Goal: Task Accomplishment & Management: Use online tool/utility

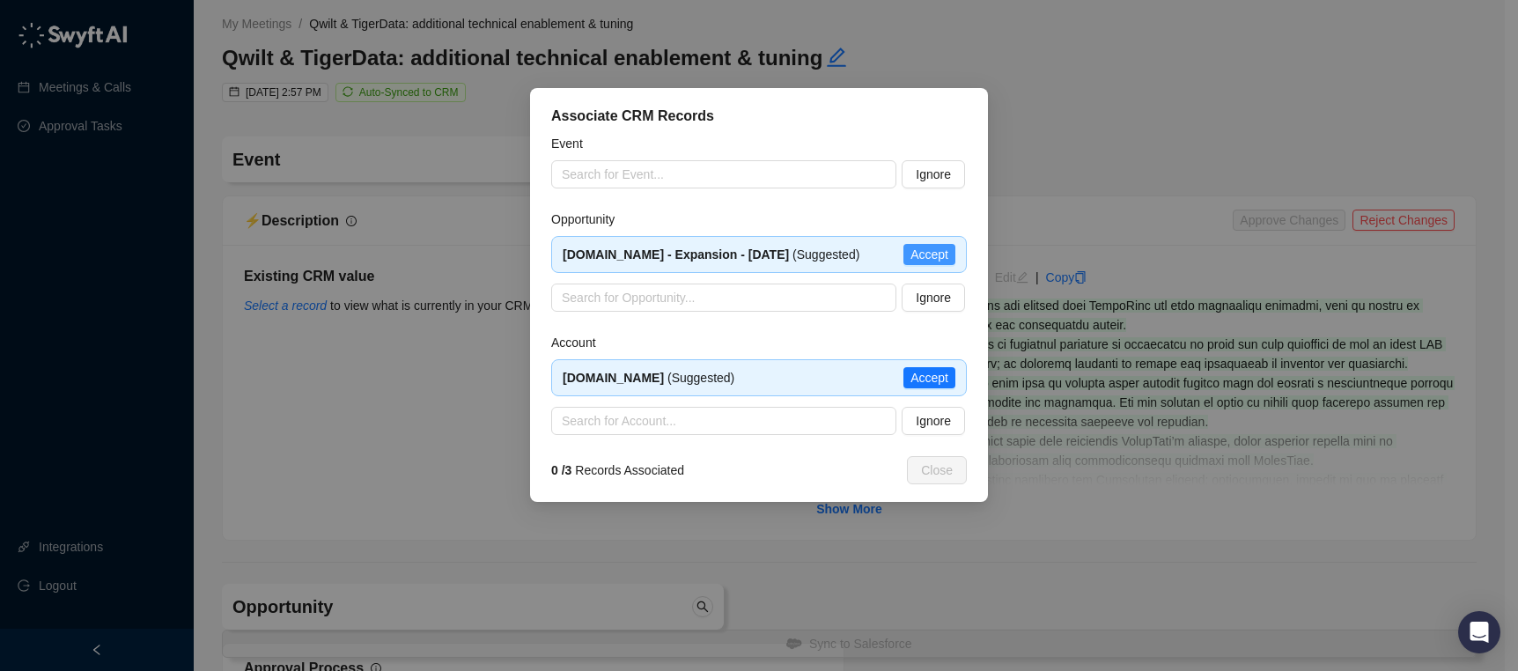
click at [935, 255] on span "Accept" at bounding box center [930, 254] width 38 height 19
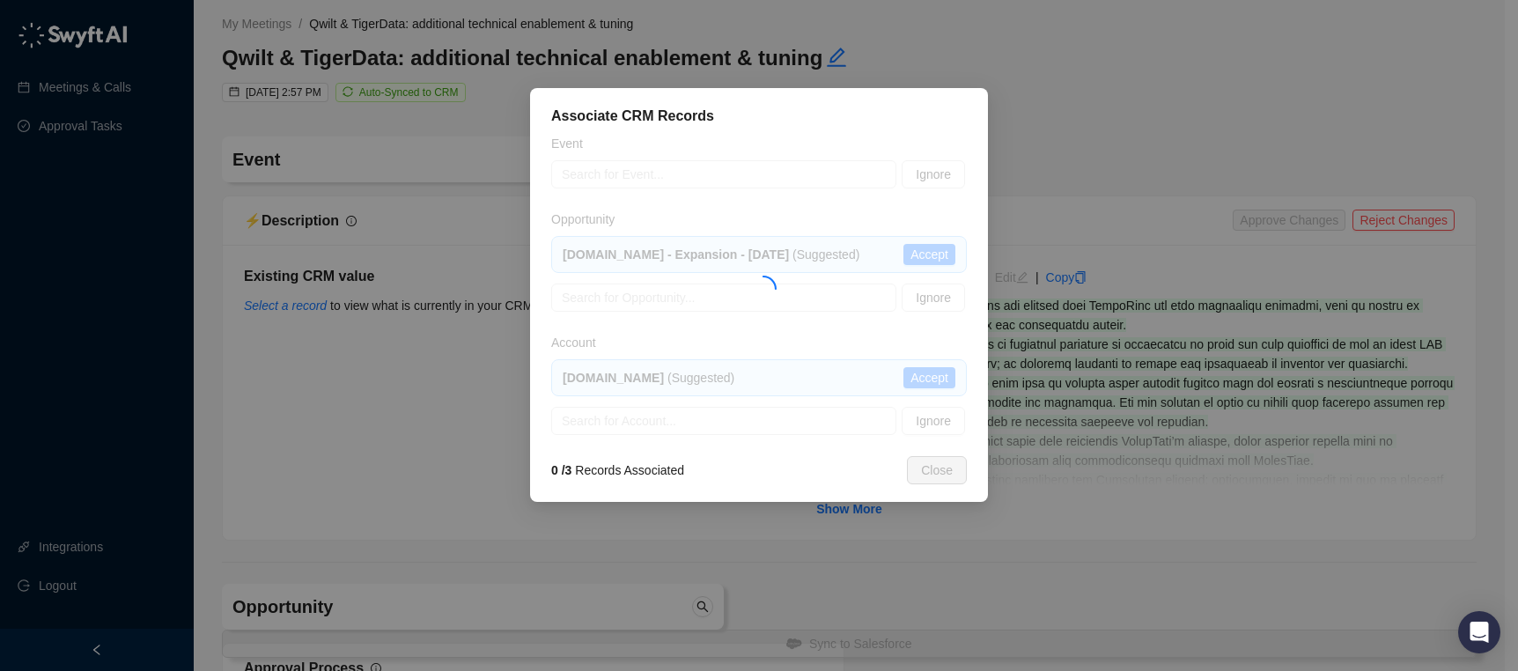
type textarea "**********"
type input "**********"
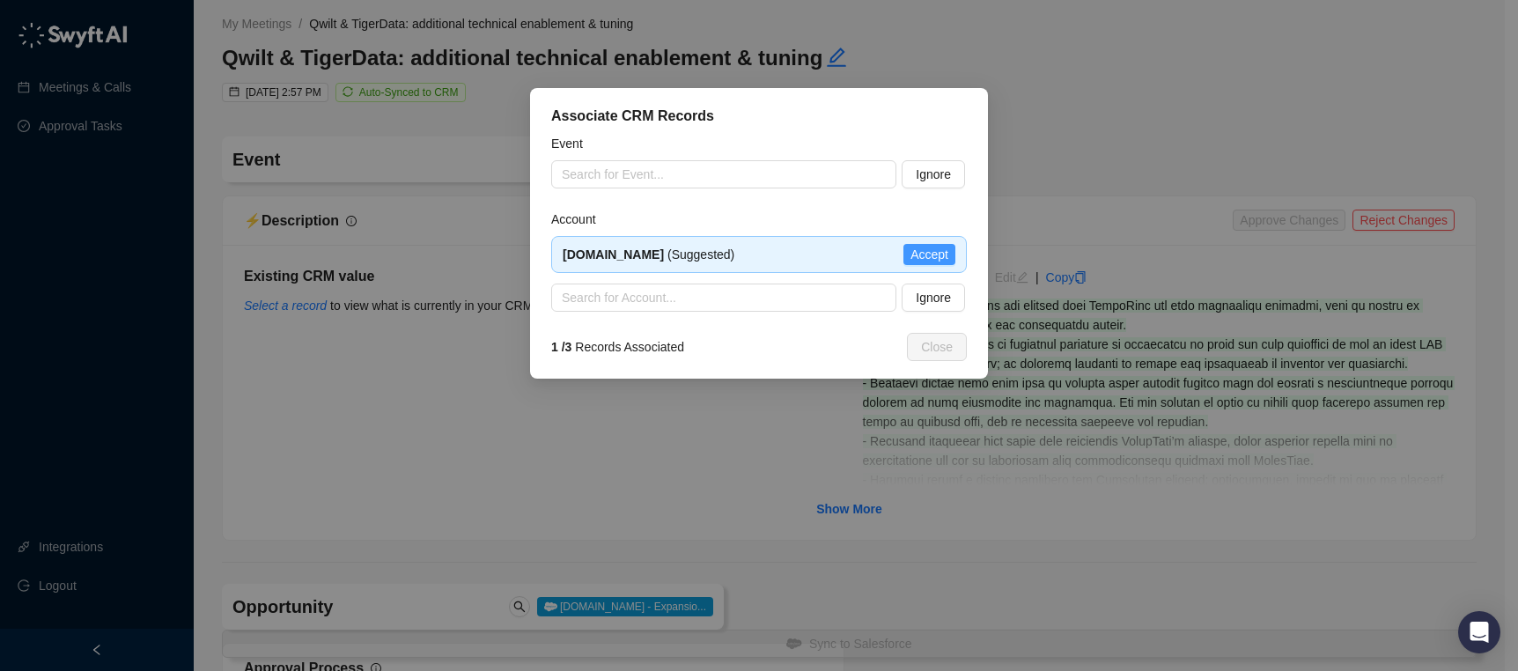
click at [932, 247] on span "Accept" at bounding box center [930, 254] width 38 height 19
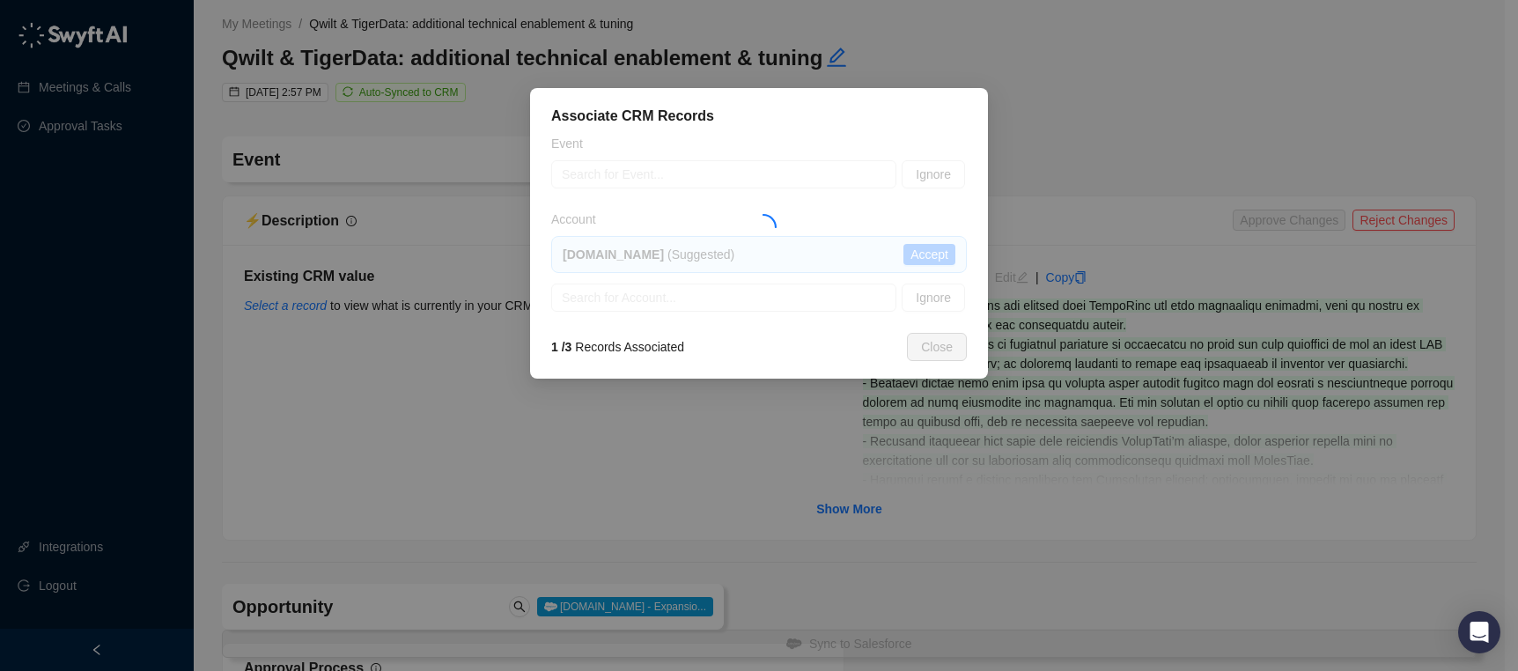
type textarea "*********"
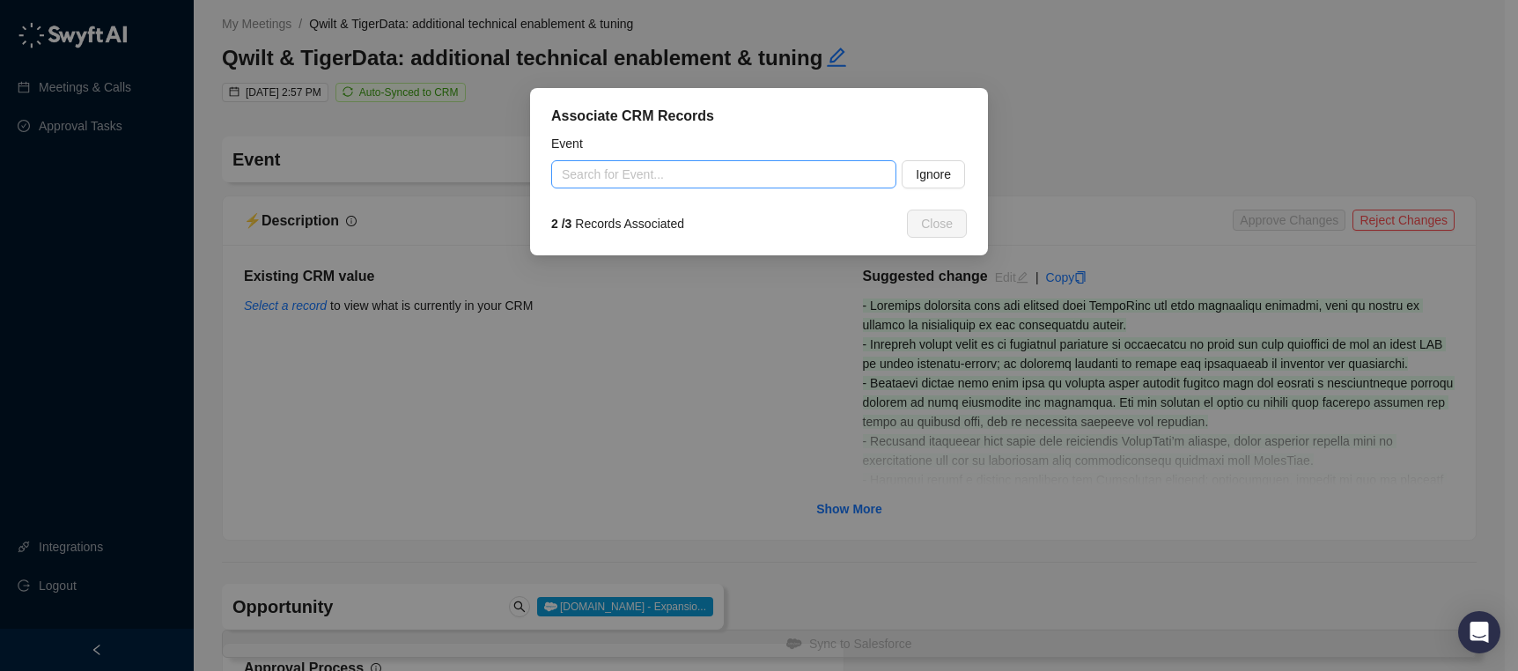
click at [774, 169] on input "search" at bounding box center [719, 174] width 314 height 26
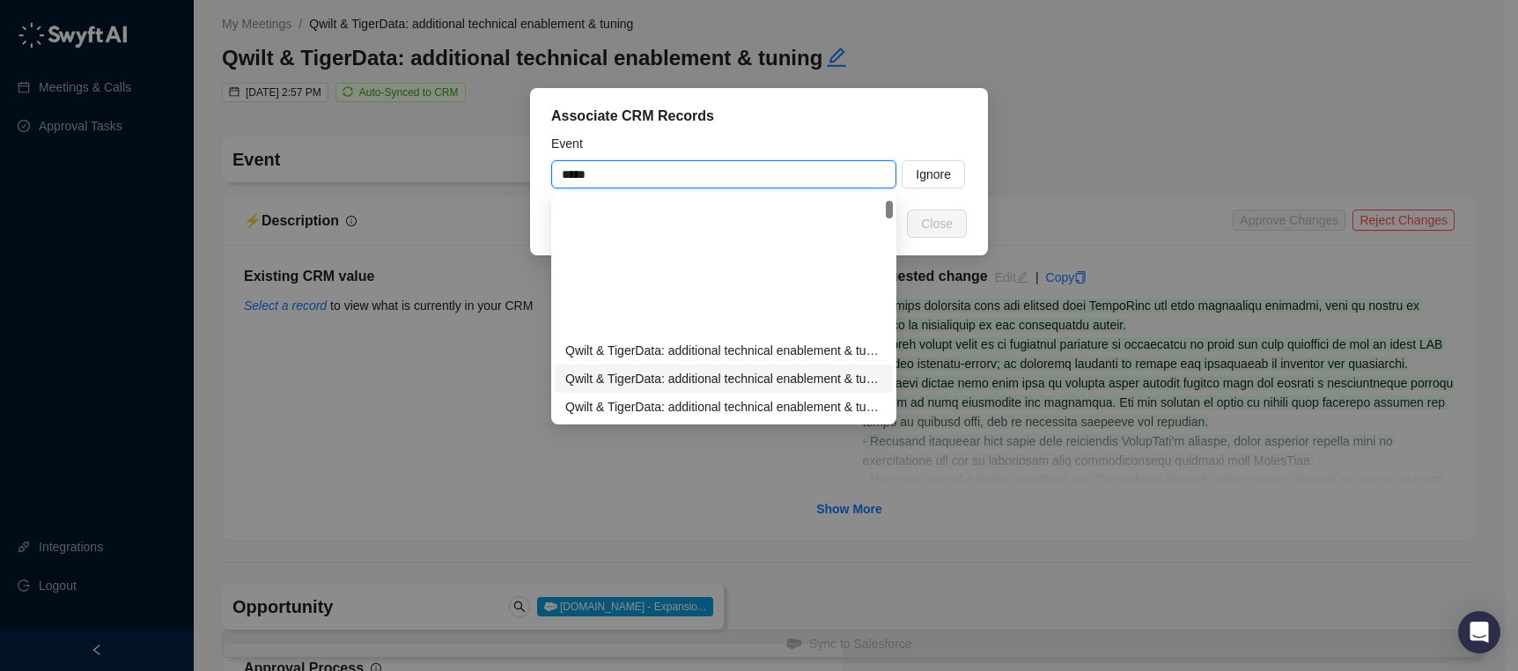
scroll to position [147, 0]
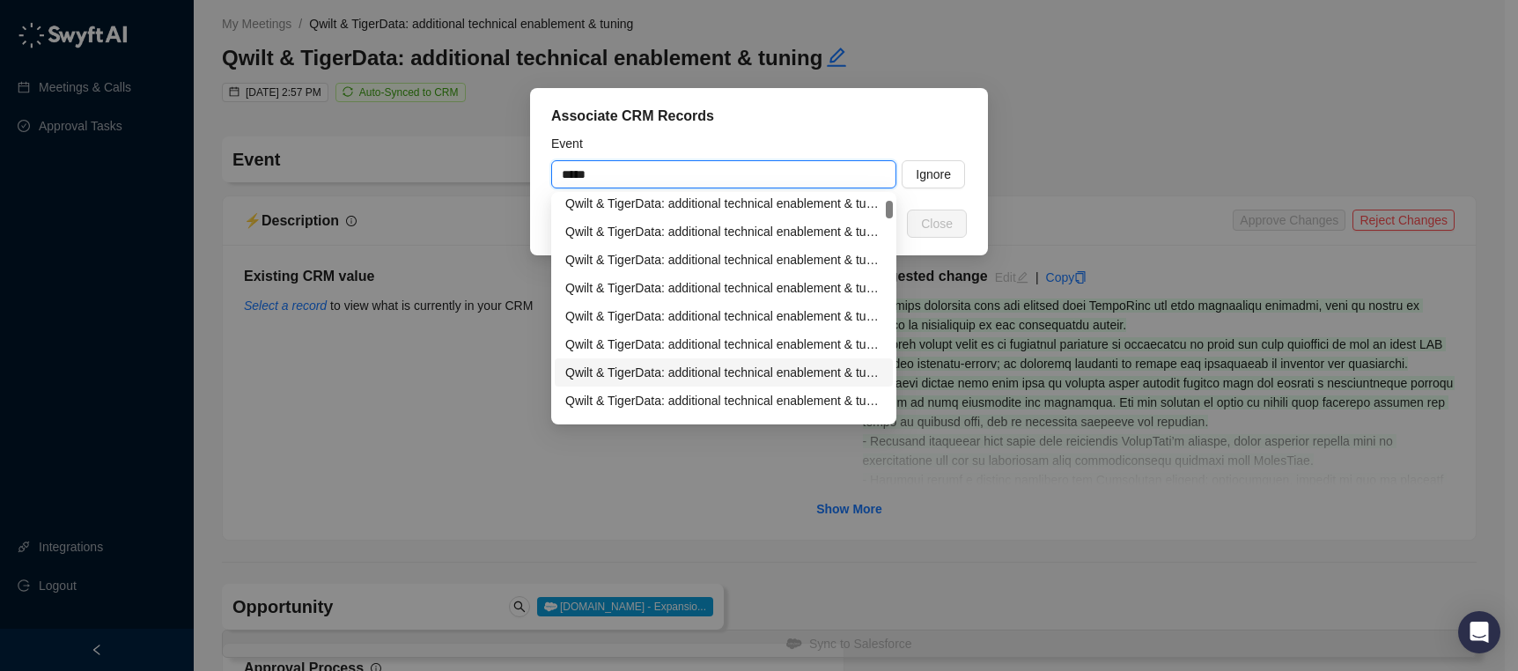
click at [758, 358] on div "Qwilt & TigerData: additional technical enablement & tuning" at bounding box center [724, 372] width 338 height 28
type input "**********"
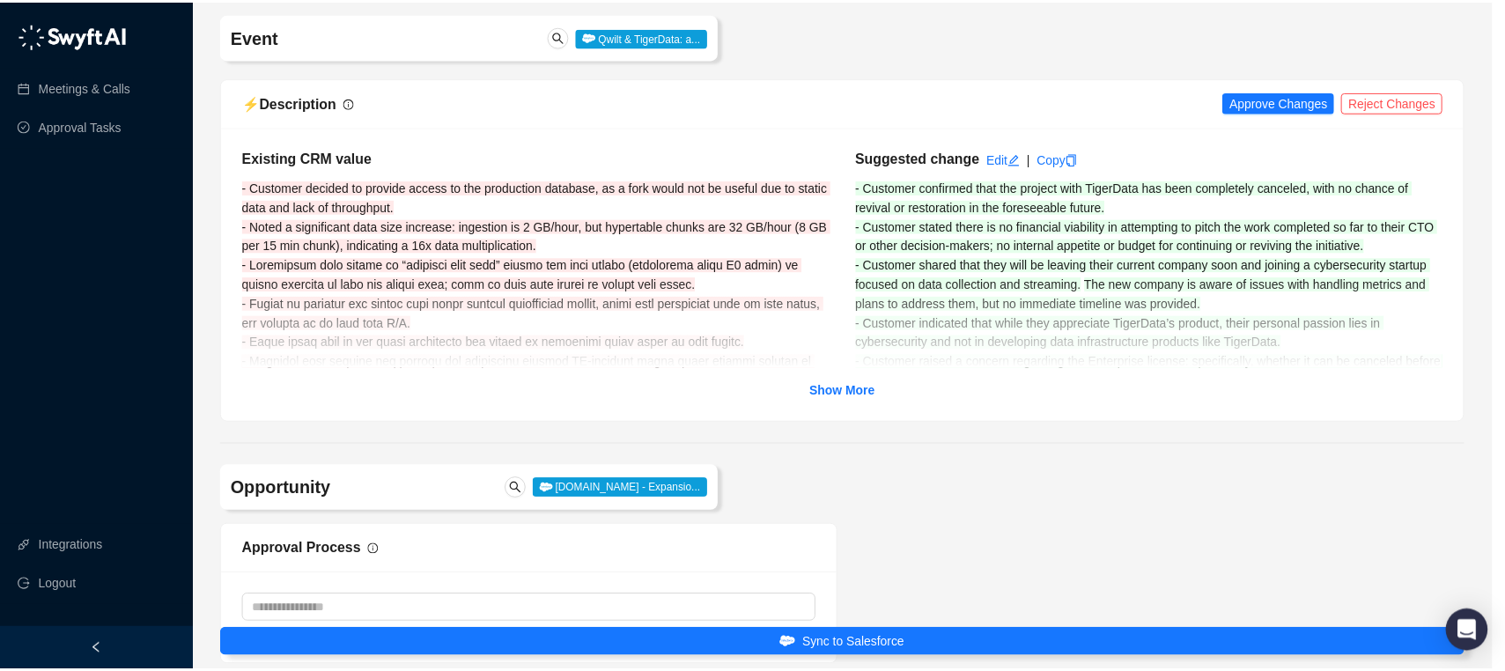
scroll to position [129, 0]
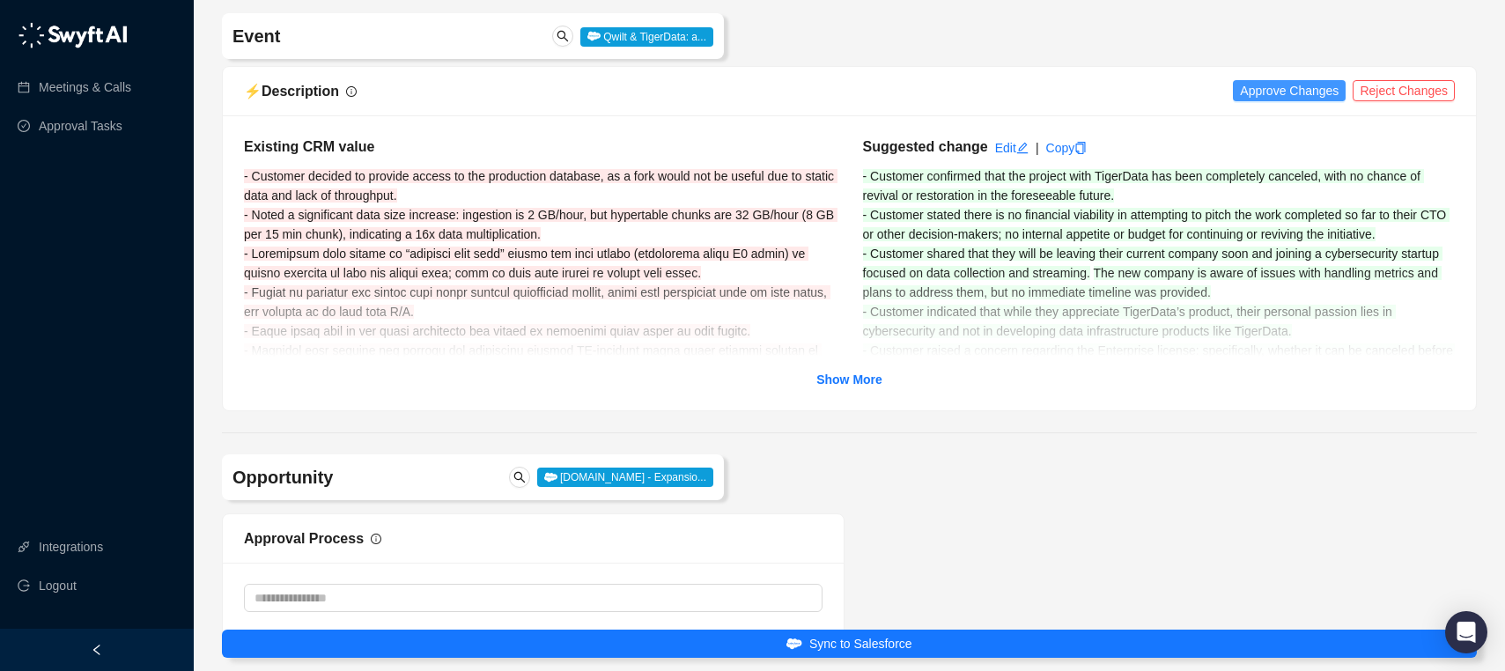
click at [1279, 101] on button "Approve Changes" at bounding box center [1289, 90] width 113 height 21
click at [868, 373] on strong "Show More" at bounding box center [849, 380] width 66 height 14
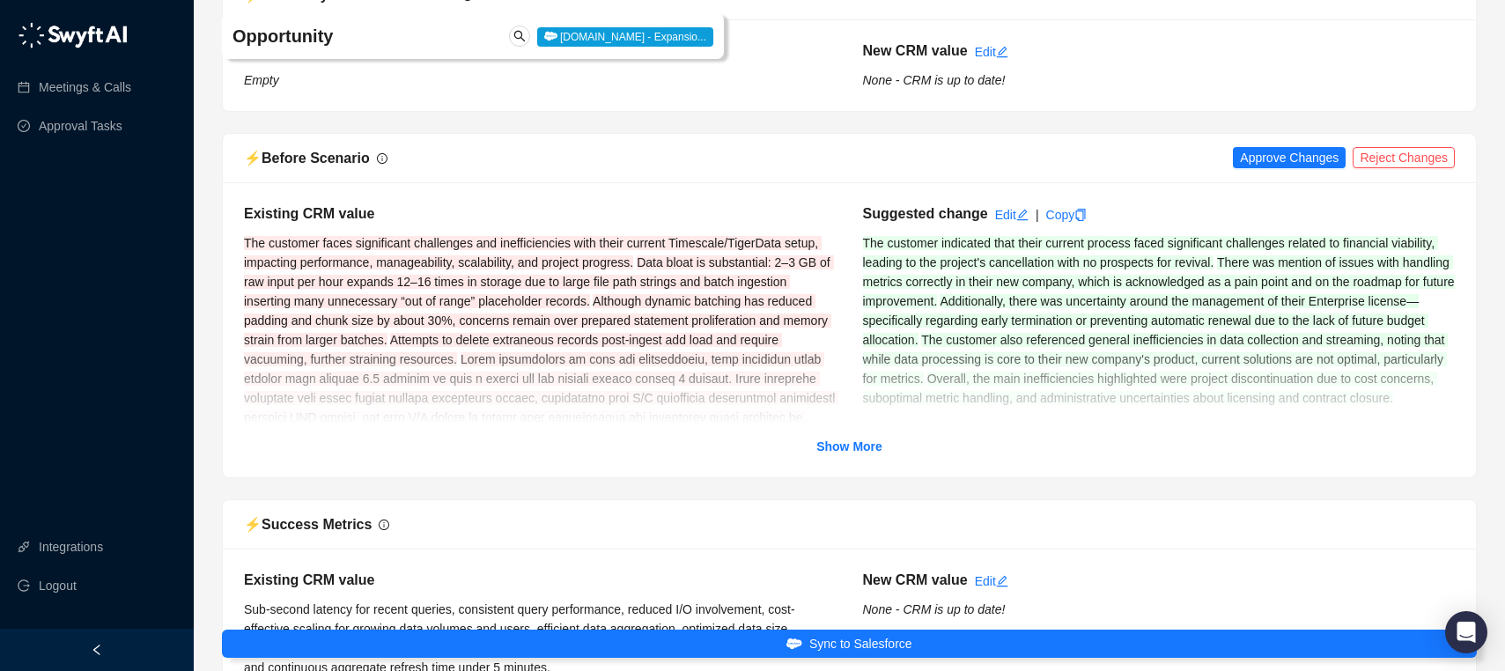
scroll to position [3592, 0]
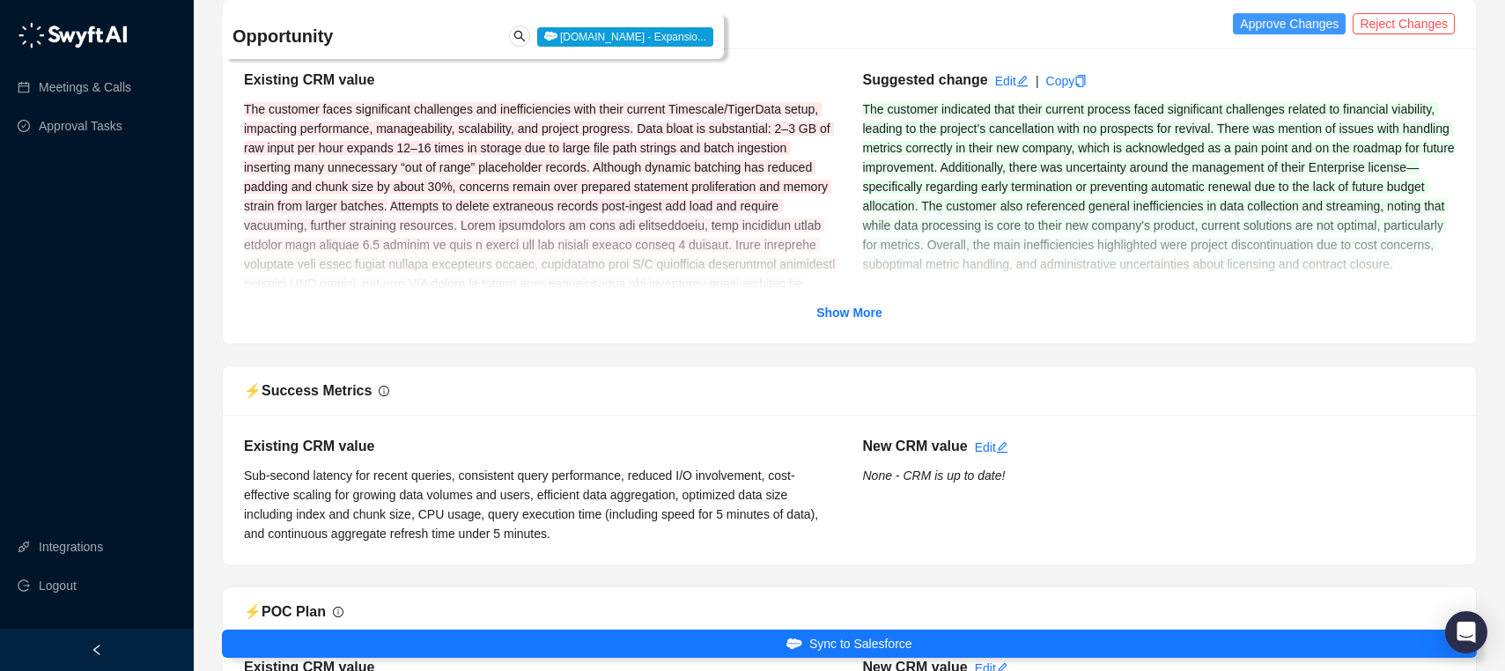
click at [1276, 28] on span "Approve Changes" at bounding box center [1289, 23] width 99 height 19
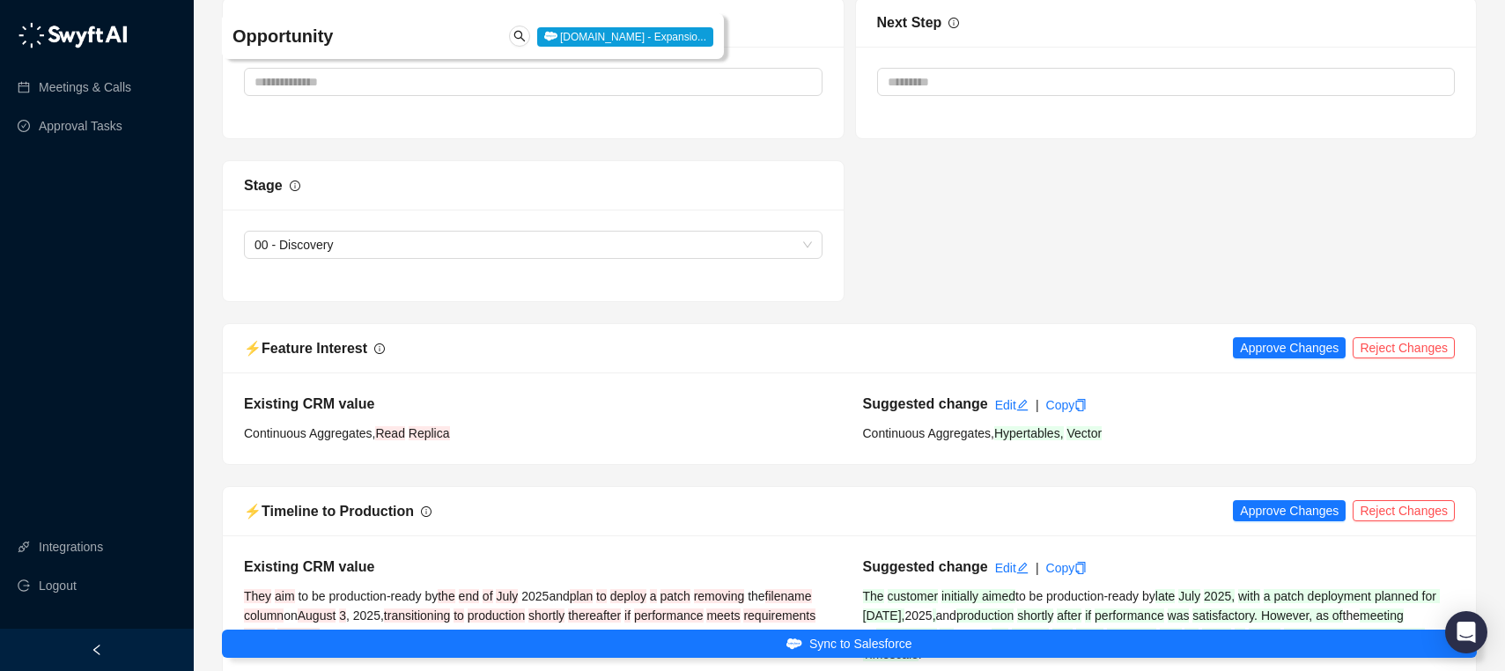
scroll to position [5638, 0]
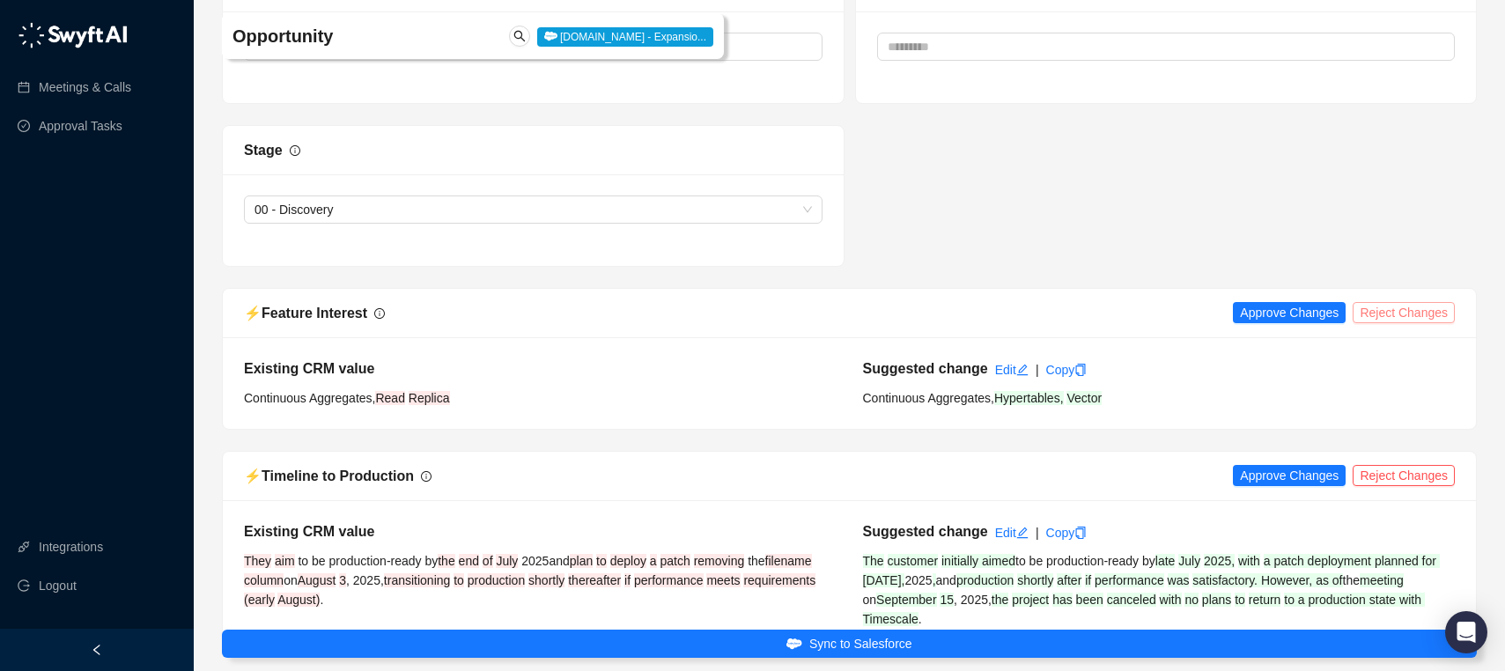
click at [1429, 314] on span "Reject Changes" at bounding box center [1404, 312] width 88 height 19
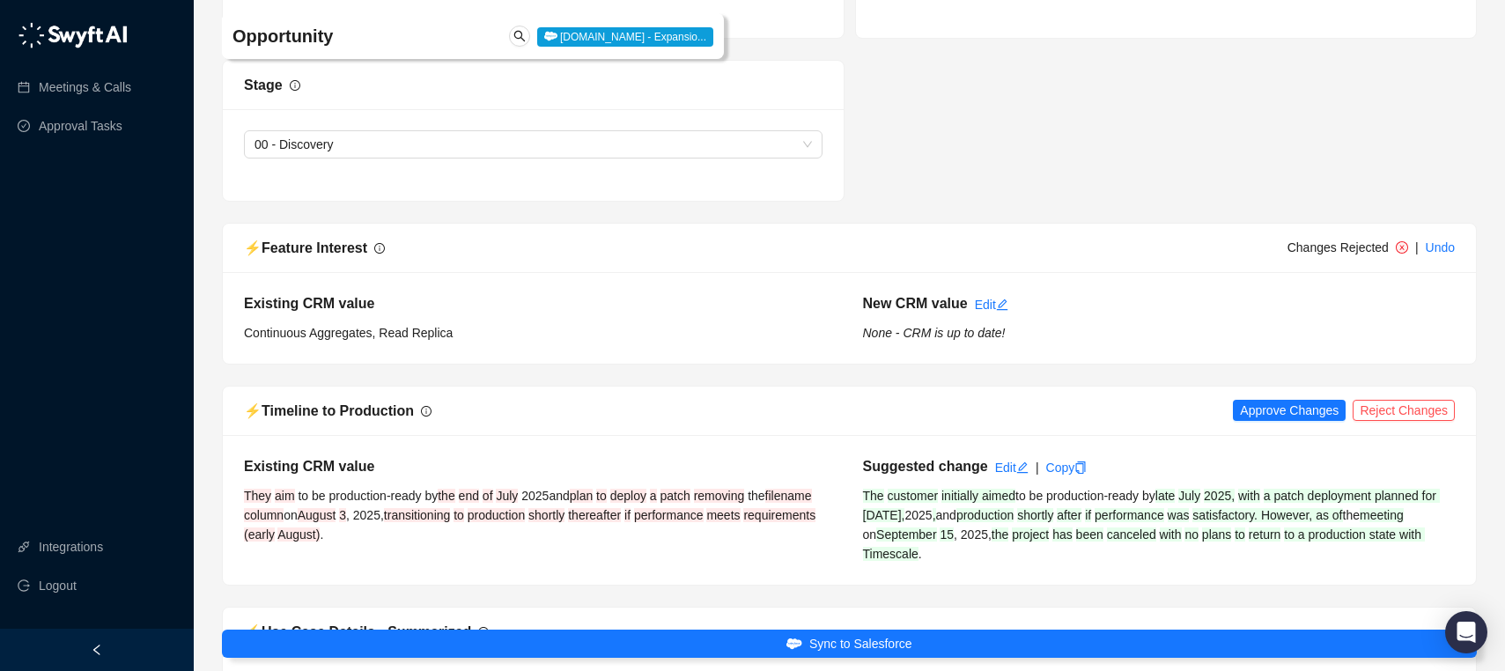
scroll to position [5955, 0]
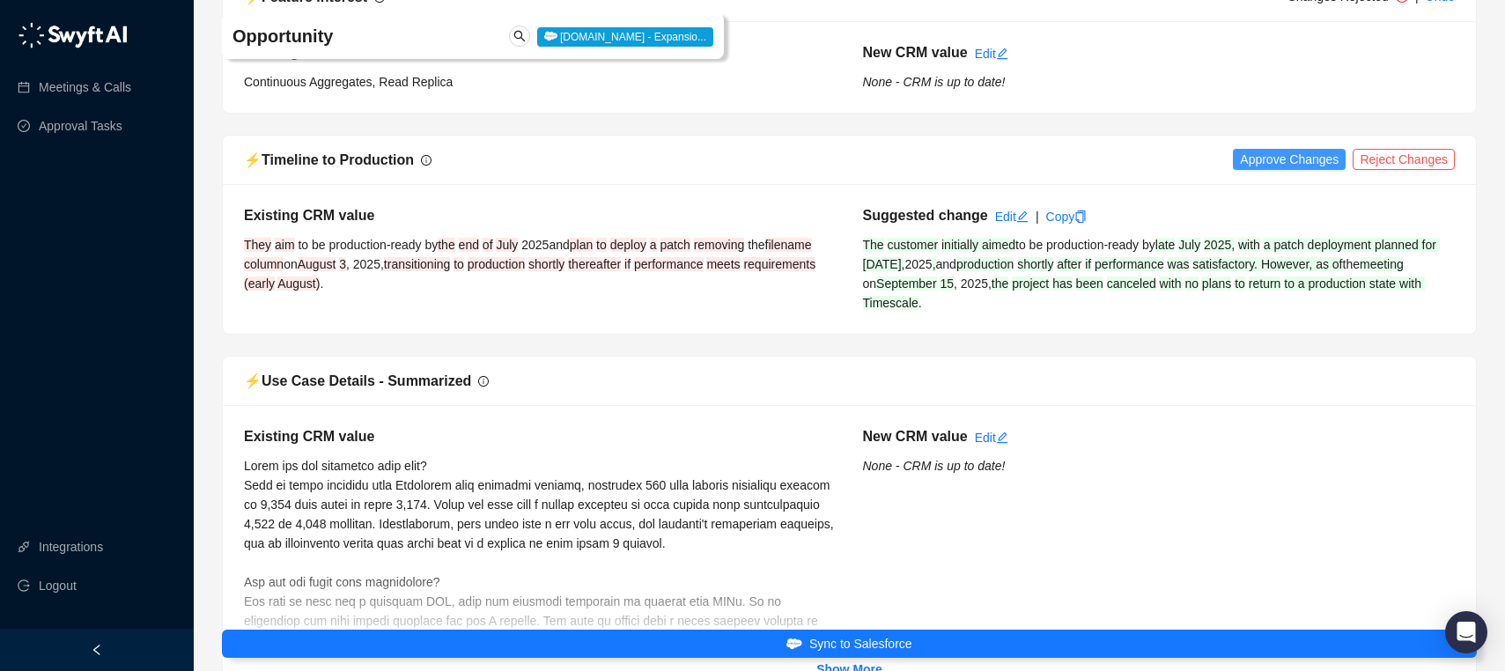
click at [1308, 153] on span "Approve Changes" at bounding box center [1289, 159] width 99 height 19
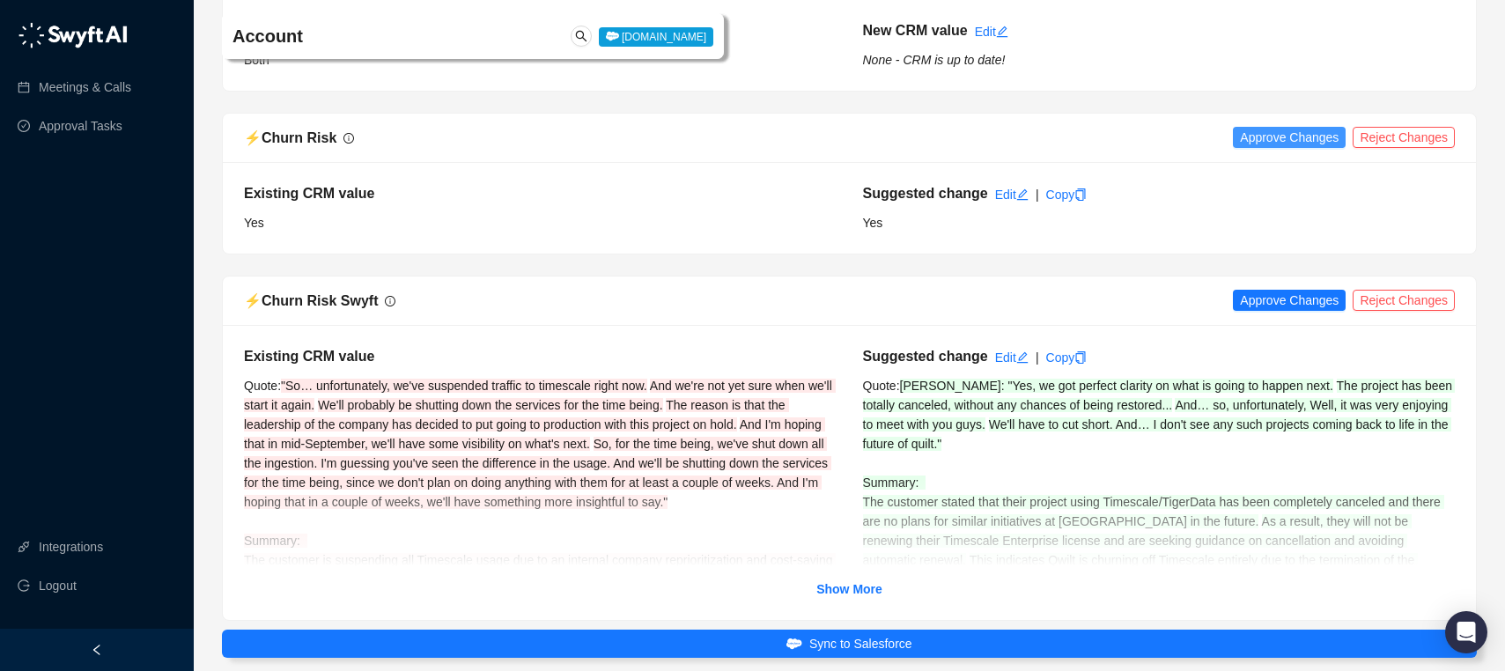
scroll to position [8079, 0]
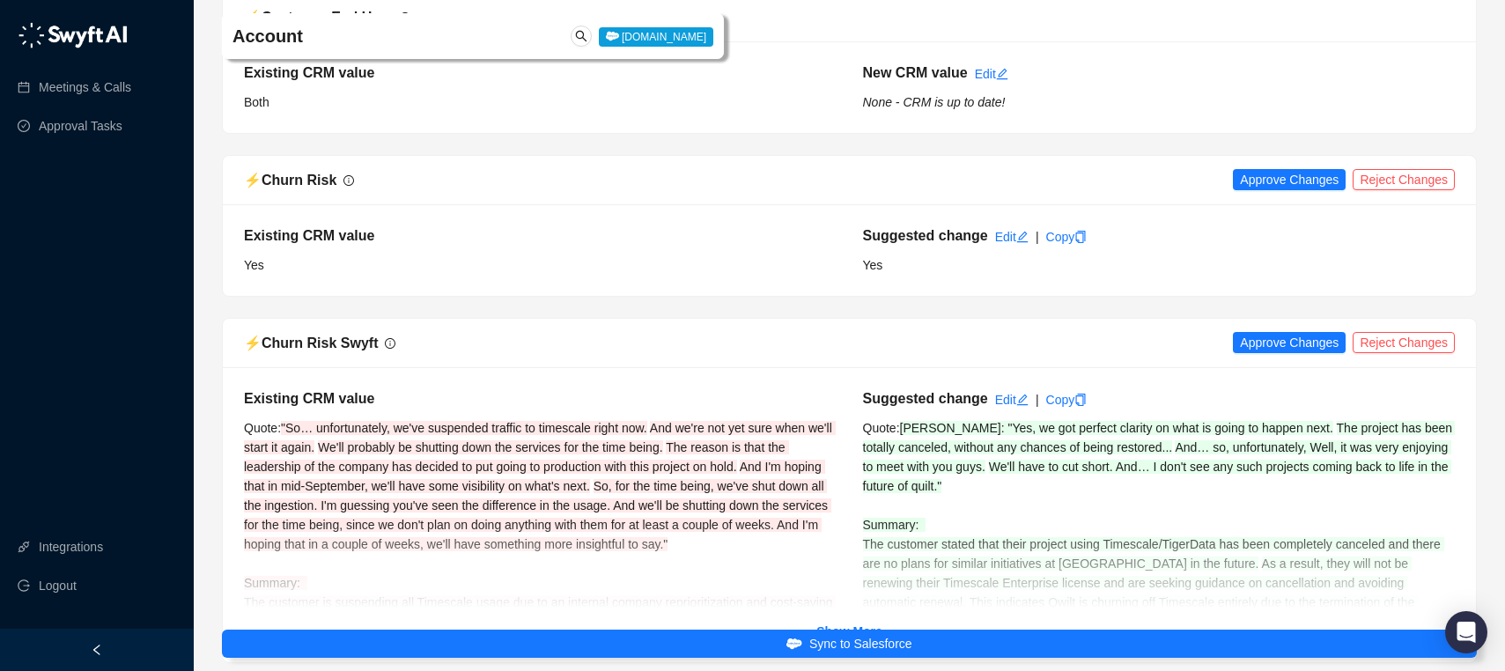
click at [1291, 169] on button "Approve Changes" at bounding box center [1289, 179] width 113 height 21
click at [1266, 340] on span "Approve Changes" at bounding box center [1289, 342] width 99 height 19
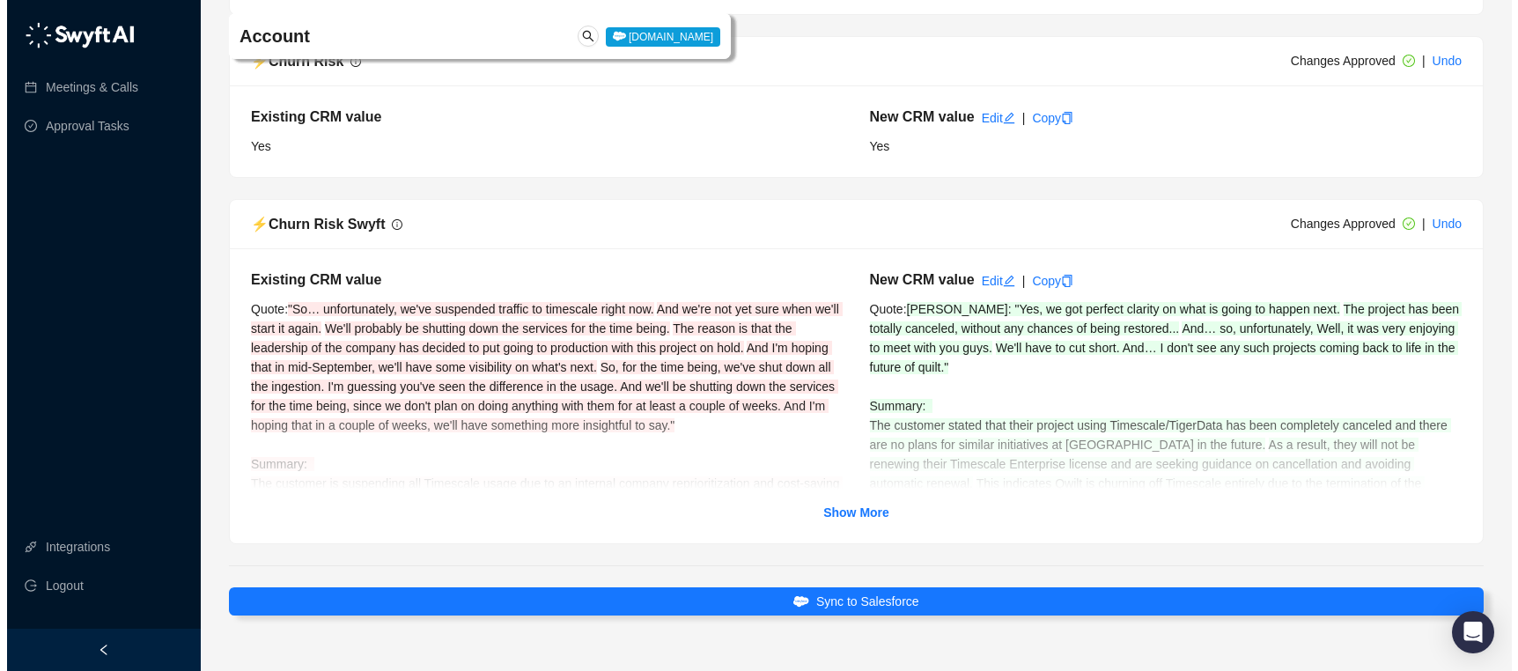
scroll to position [8241, 0]
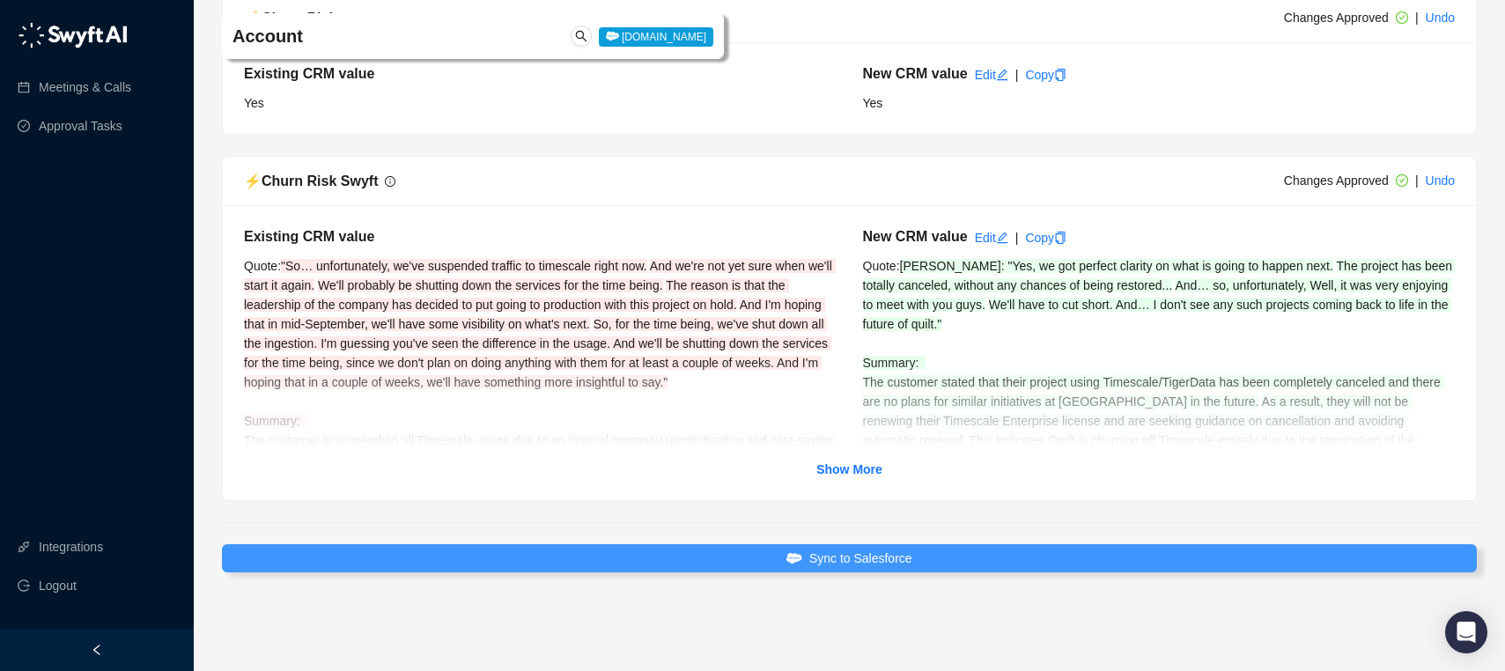
click at [919, 557] on button "Sync to Salesforce" at bounding box center [849, 558] width 1255 height 28
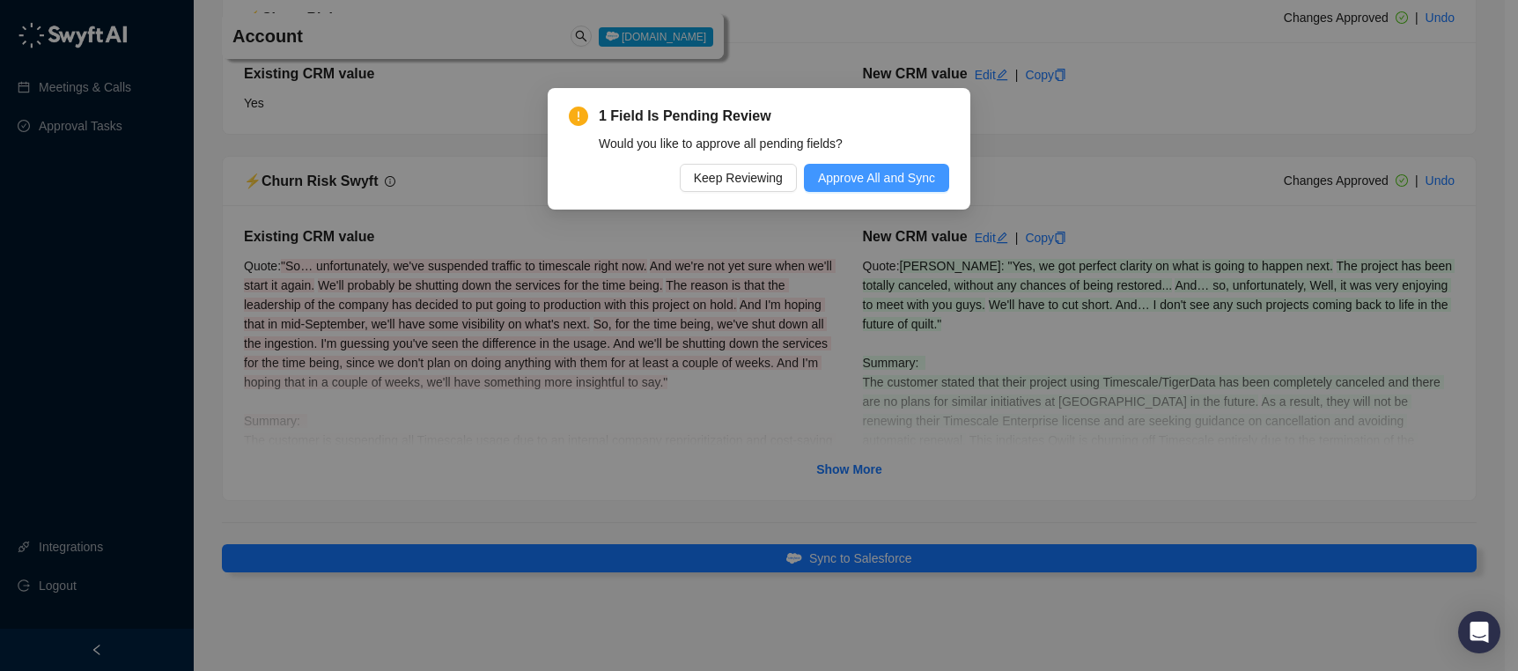
click at [873, 183] on span "Approve All and Sync" at bounding box center [876, 177] width 117 height 19
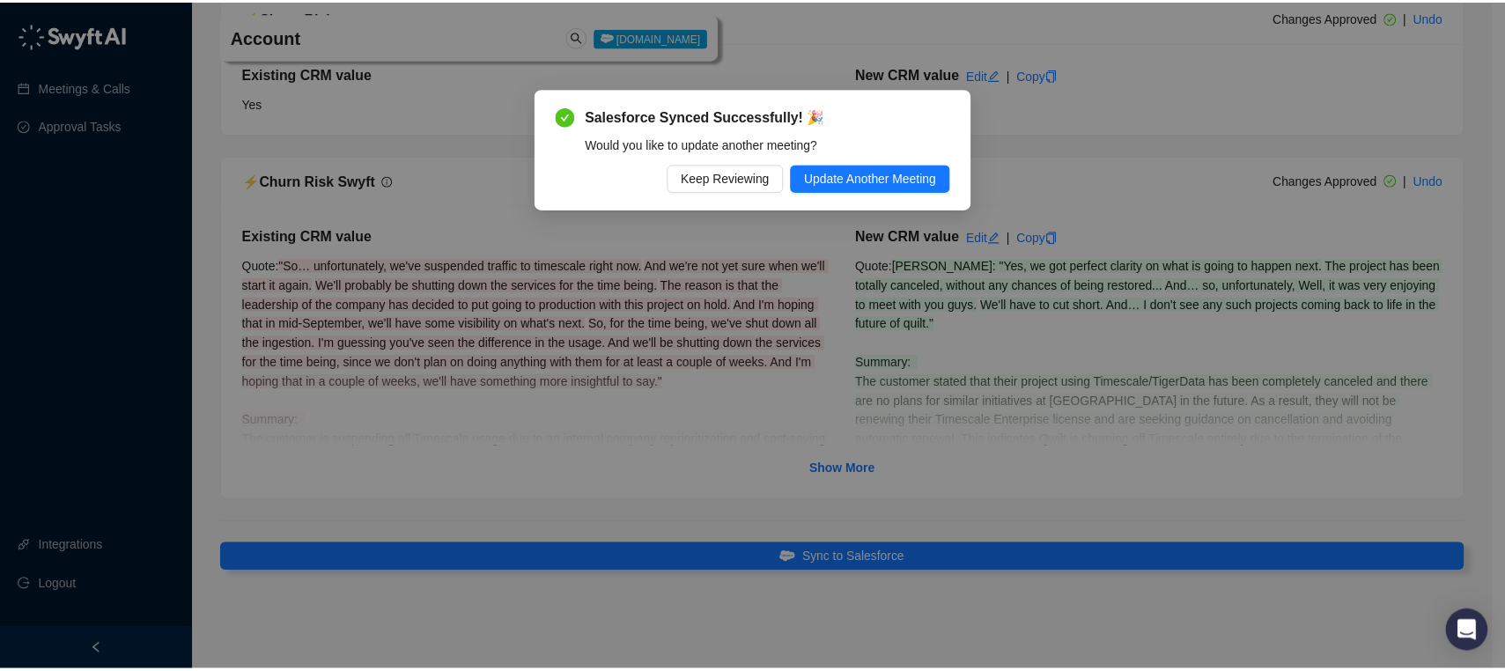
scroll to position [7834, 0]
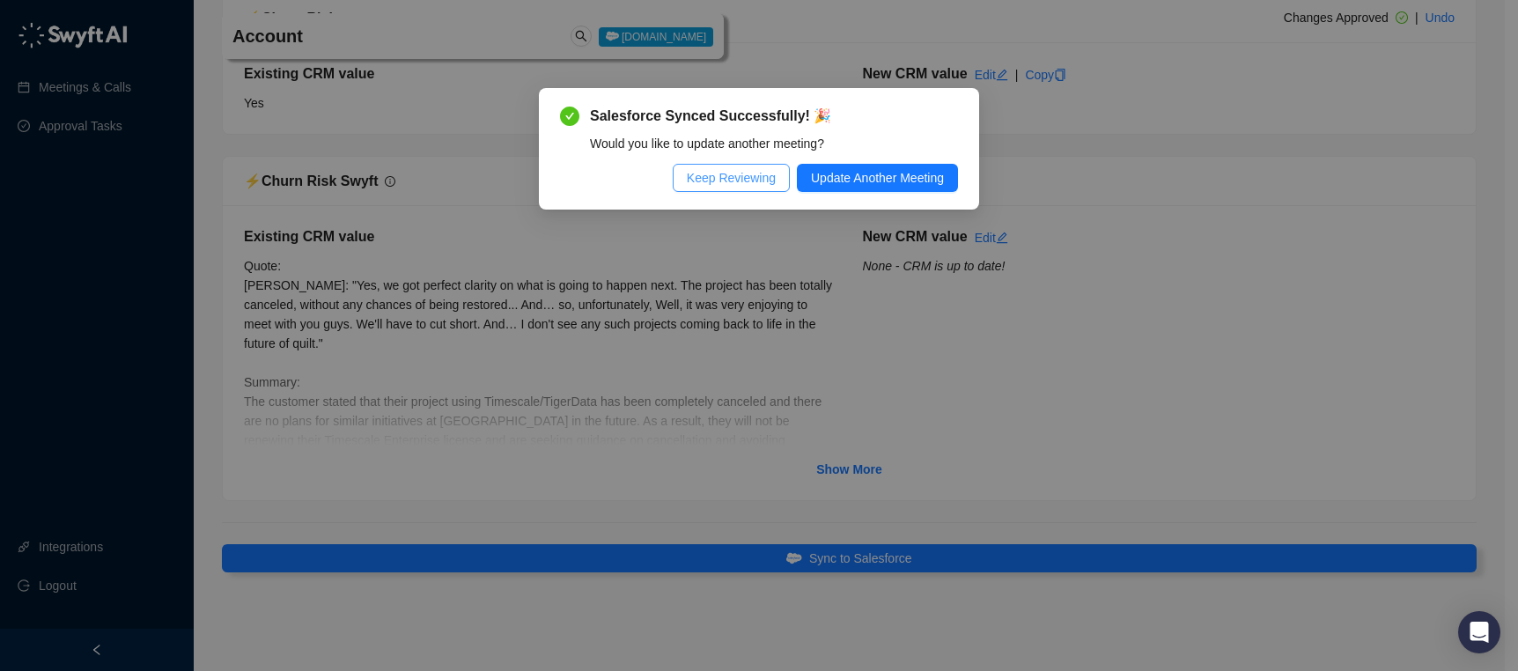
click at [765, 181] on span "Keep Reviewing" at bounding box center [731, 177] width 89 height 19
